Goal: Task Accomplishment & Management: Use online tool/utility

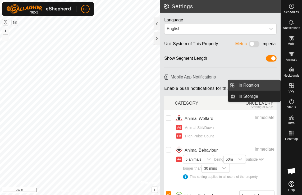
click at [256, 84] on link "In Rotation" at bounding box center [257, 85] width 45 height 11
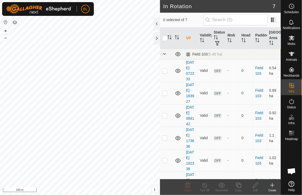
click at [274, 184] on icon at bounding box center [272, 185] width 6 height 6
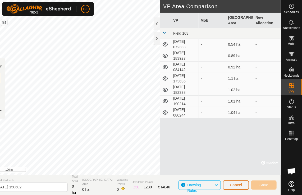
click at [243, 186] on button "Cancel" at bounding box center [236, 184] width 26 height 9
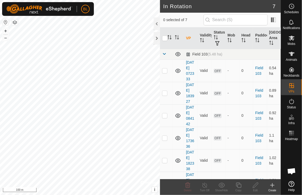
click at [272, 183] on icon at bounding box center [272, 185] width 6 height 6
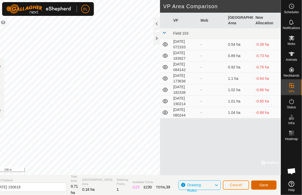
click at [265, 187] on span "Save" at bounding box center [263, 185] width 9 height 4
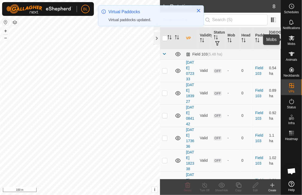
click at [293, 40] on icon at bounding box center [292, 38] width 6 height 5
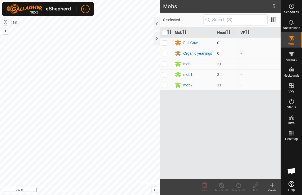
click at [164, 64] on p-checkbox at bounding box center [164, 64] width 5 height 4
checkbox input "true"
click at [165, 75] on p-checkbox at bounding box center [164, 74] width 5 height 4
checkbox input "true"
click at [164, 85] on p-checkbox at bounding box center [164, 85] width 5 height 4
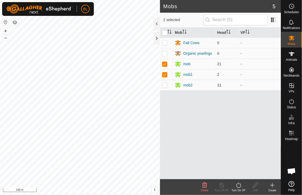
checkbox input "true"
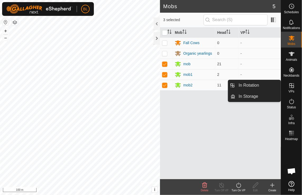
click at [238, 184] on icon at bounding box center [238, 185] width 5 height 5
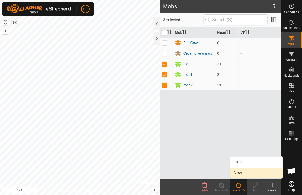
click at [240, 173] on link "Now" at bounding box center [256, 173] width 52 height 11
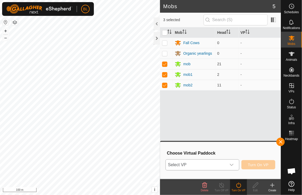
click at [232, 165] on icon "dropdown trigger" at bounding box center [232, 165] width 4 height 2
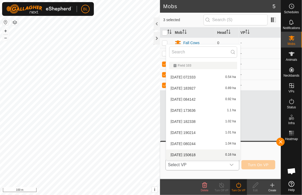
click at [194, 155] on li "[DATE] [DATE] 0.16 ha" at bounding box center [203, 155] width 74 height 11
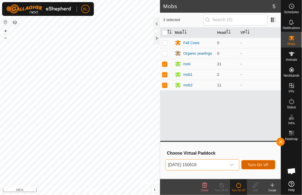
click at [254, 164] on span "Turn On VP" at bounding box center [258, 165] width 21 height 4
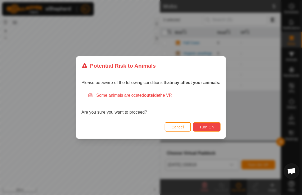
click at [211, 128] on span "Turn On" at bounding box center [207, 127] width 14 height 4
